Goal: Check status: Check status

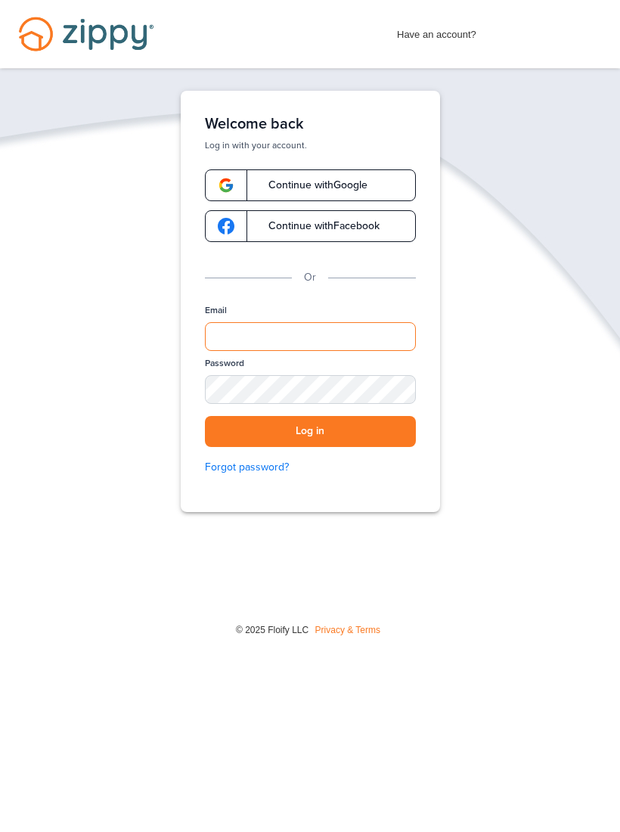
click at [356, 332] on input "Email" at bounding box center [310, 336] width 211 height 29
type input "**********"
click at [310, 431] on button "Log in" at bounding box center [310, 431] width 211 height 31
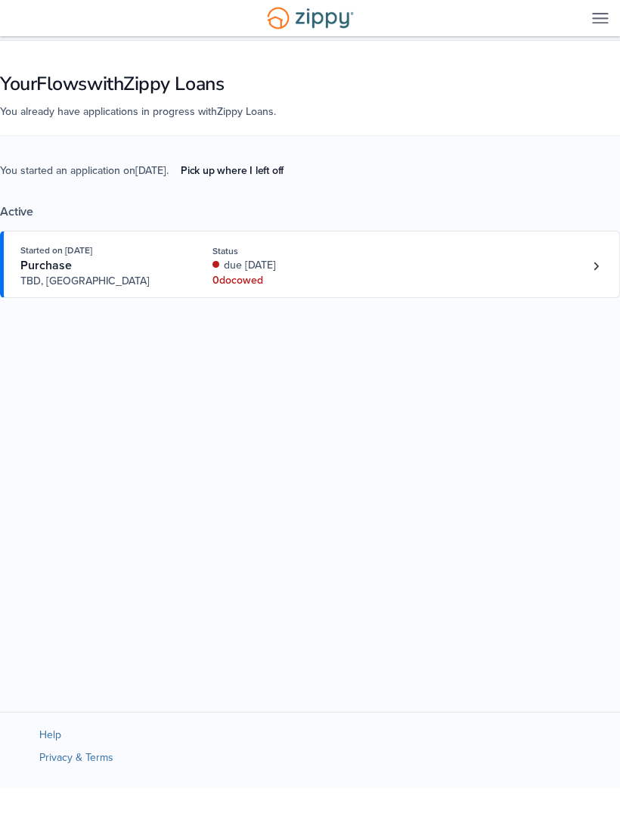
click at [588, 270] on link "Loan number 4260578" at bounding box center [596, 266] width 23 height 23
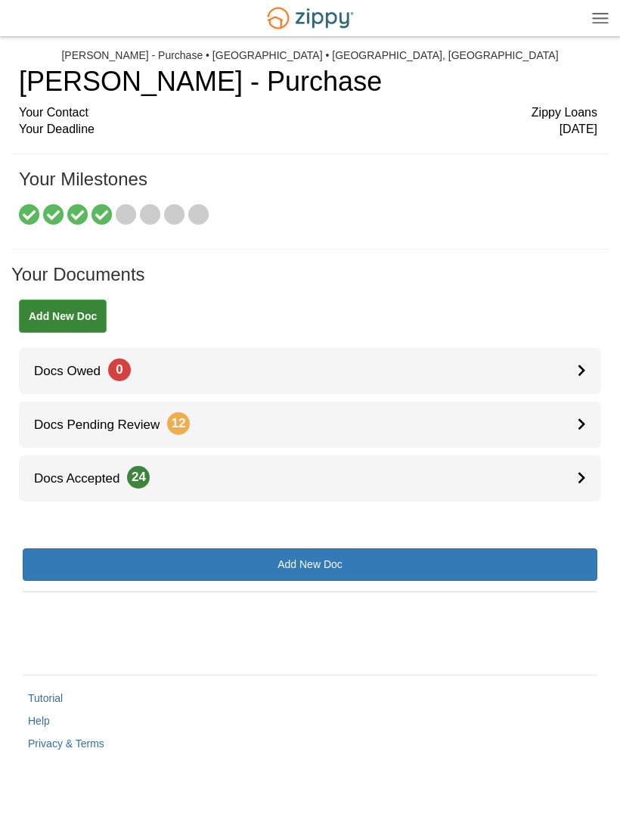
click at [575, 417] on link "Docs Pending Review 12" at bounding box center [310, 425] width 582 height 46
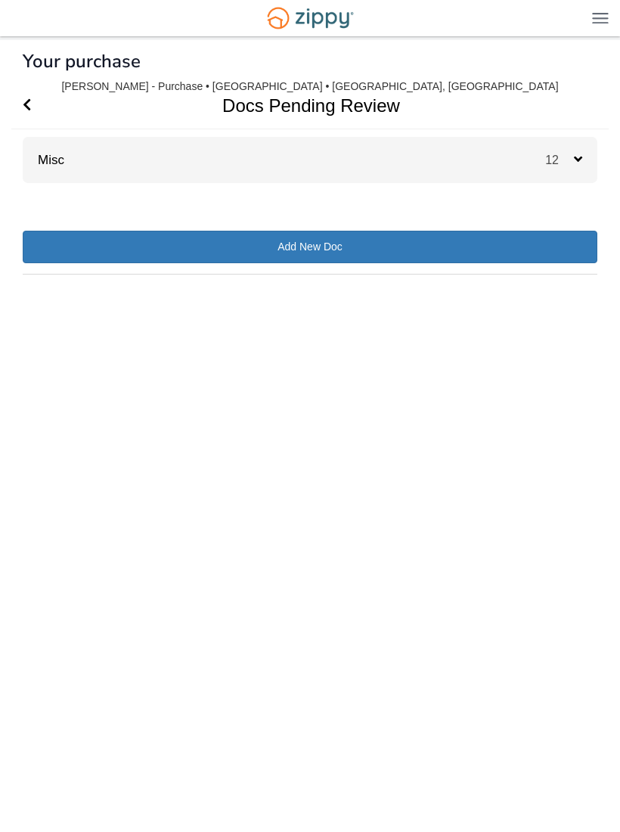
click at [572, 160] on span "12" at bounding box center [559, 160] width 29 height 13
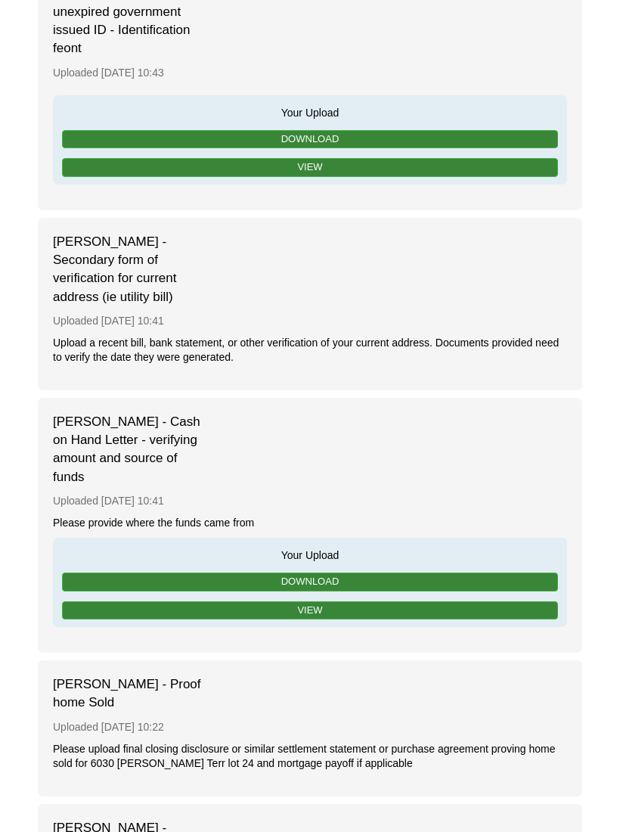
scroll to position [2043, 0]
